Goal: Information Seeking & Learning: Learn about a topic

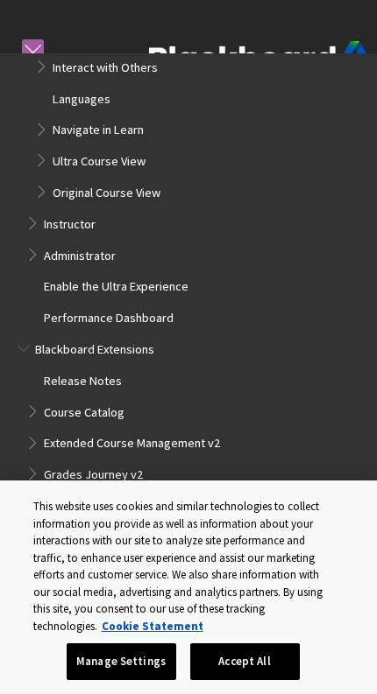
scroll to position [1697, 0]
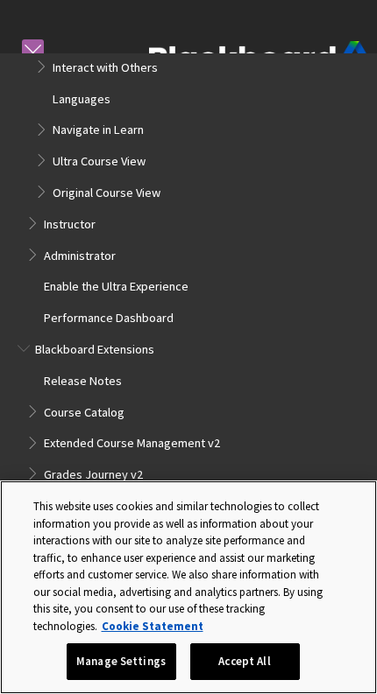
click at [257, 644] on div "This website uses cookies and similar technologies to collect information you p…" at bounding box center [180, 562] width 322 height 163
click at [257, 680] on button "Accept All" at bounding box center [244, 662] width 109 height 37
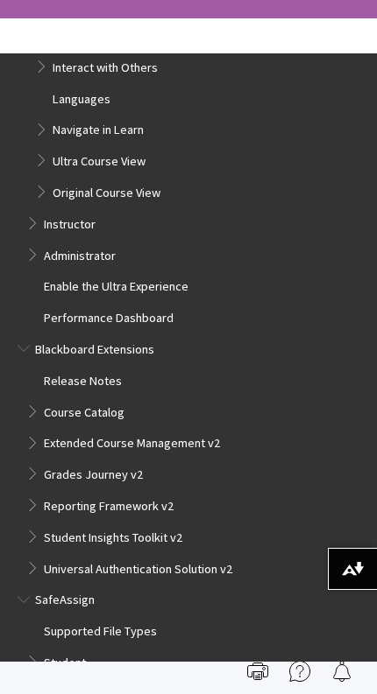
scroll to position [354, 0]
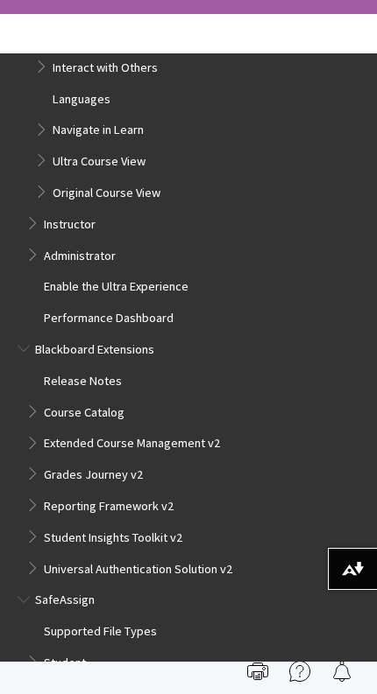
click at [74, 651] on span "Student" at bounding box center [65, 661] width 42 height 20
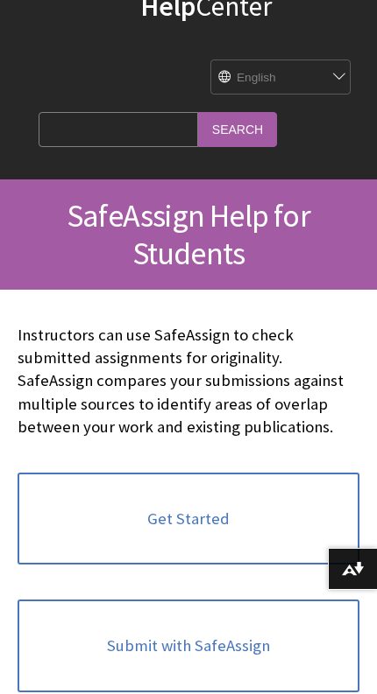
scroll to position [3, 0]
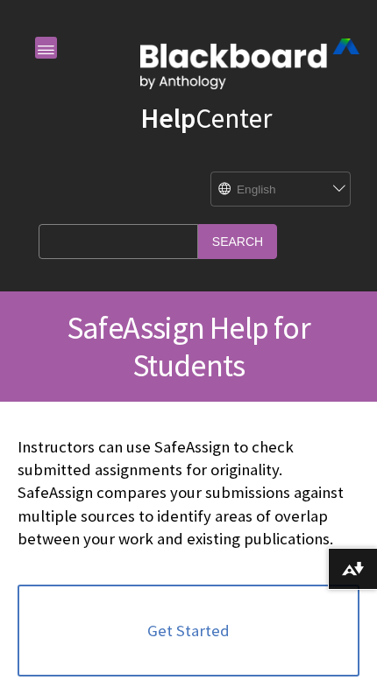
click at [122, 246] on input "Search Query" at bounding box center [118, 241] width 159 height 34
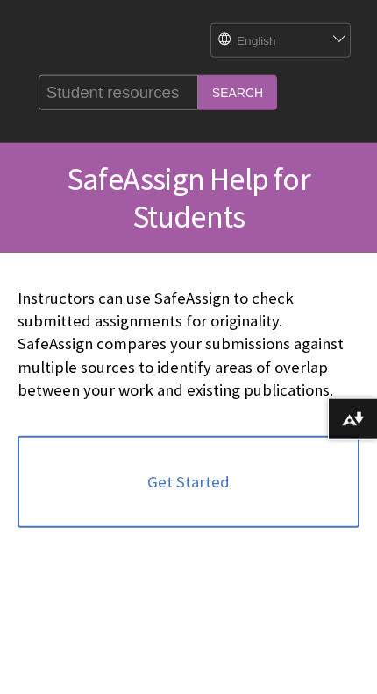
type input "Student resources"
click at [209, 225] on input "Search" at bounding box center [237, 242] width 79 height 34
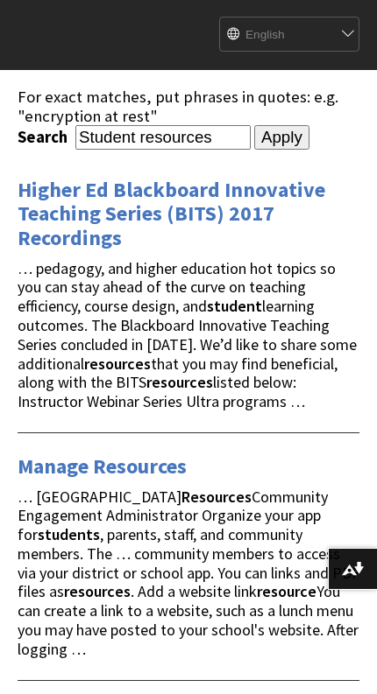
scroll to position [143, 0]
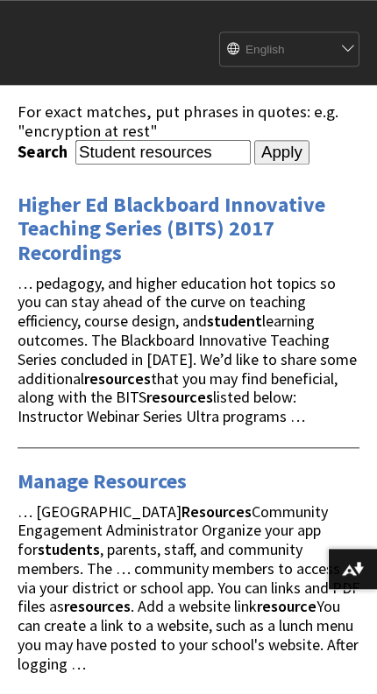
click at [167, 475] on link "Manage Resources" at bounding box center [102, 482] width 169 height 28
